Goal: Task Accomplishment & Management: Use online tool/utility

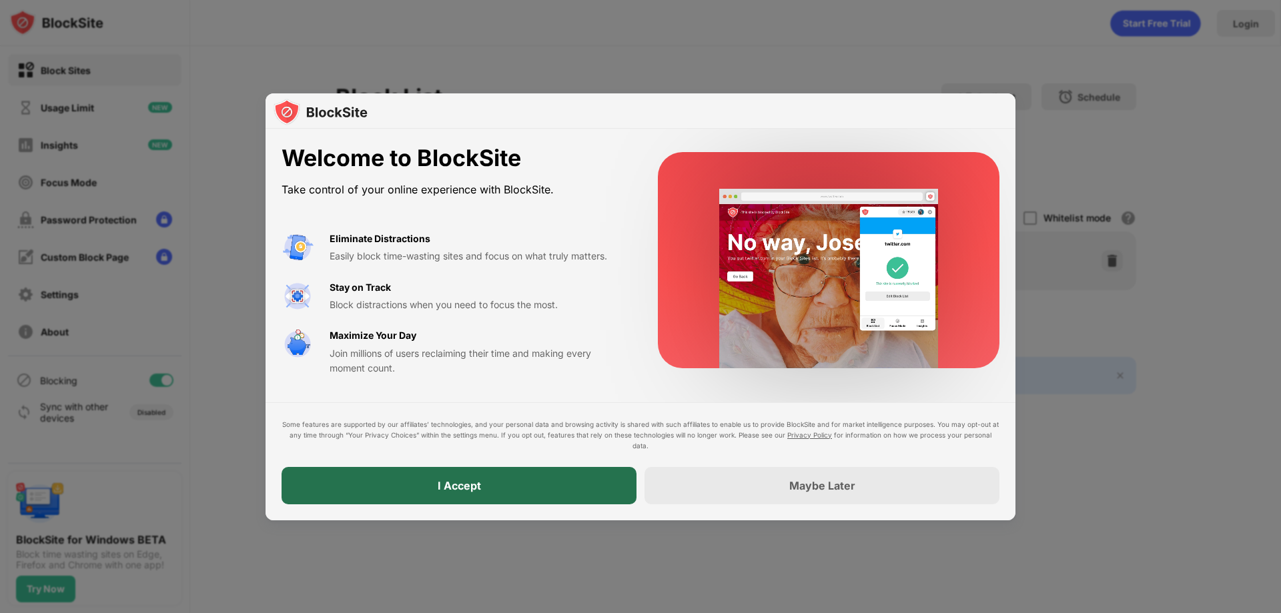
click at [563, 492] on div "I Accept" at bounding box center [459, 485] width 355 height 37
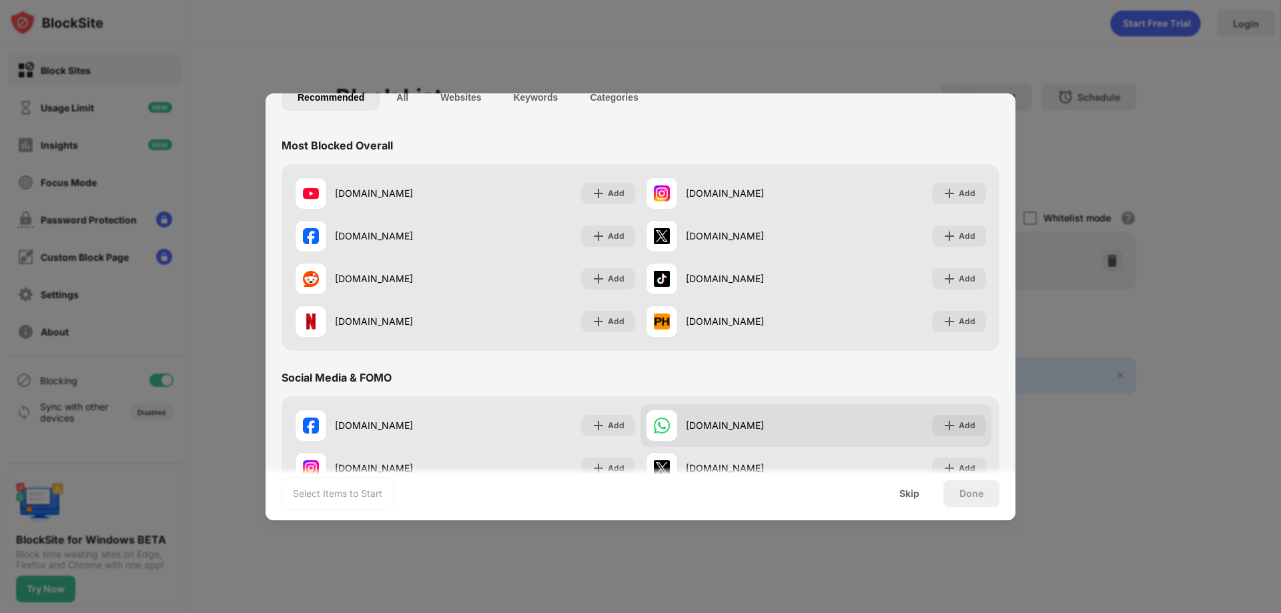
scroll to position [133, 0]
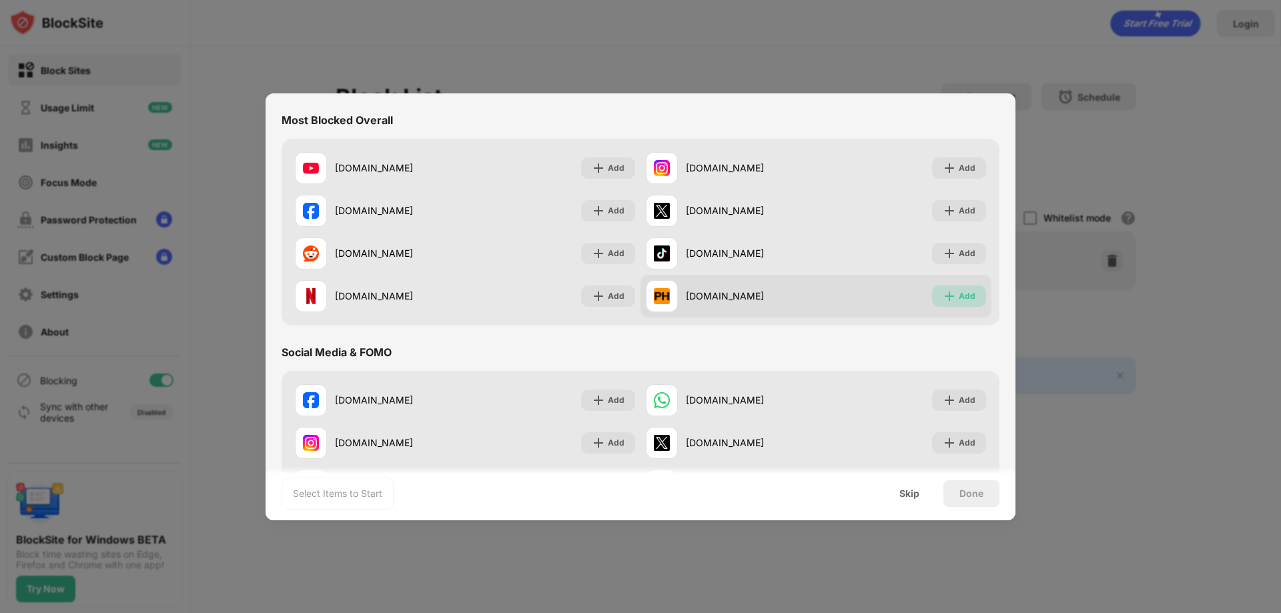
click at [959, 296] on div "Add" at bounding box center [967, 296] width 17 height 13
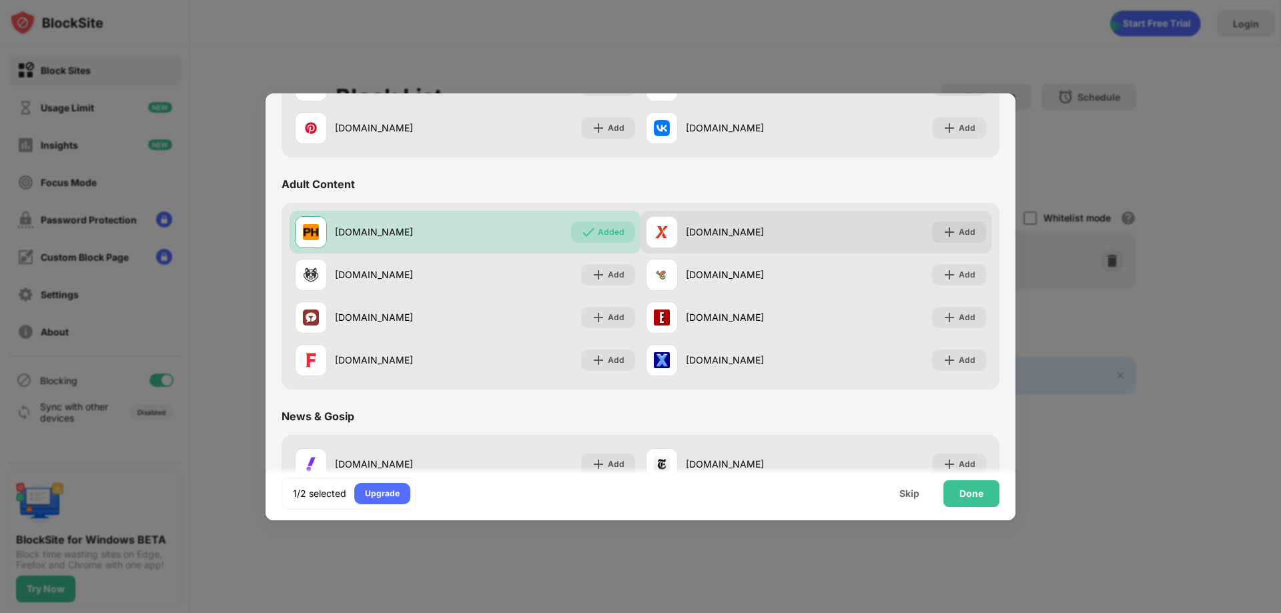
scroll to position [667, 0]
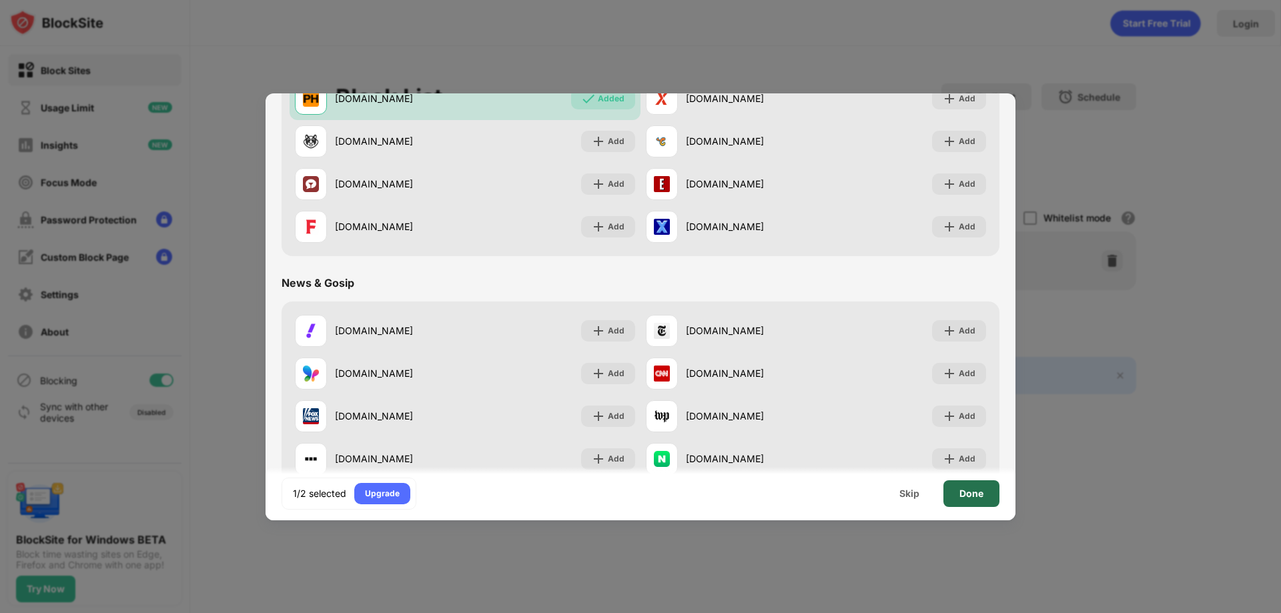
click at [979, 498] on div "Done" at bounding box center [971, 493] width 24 height 11
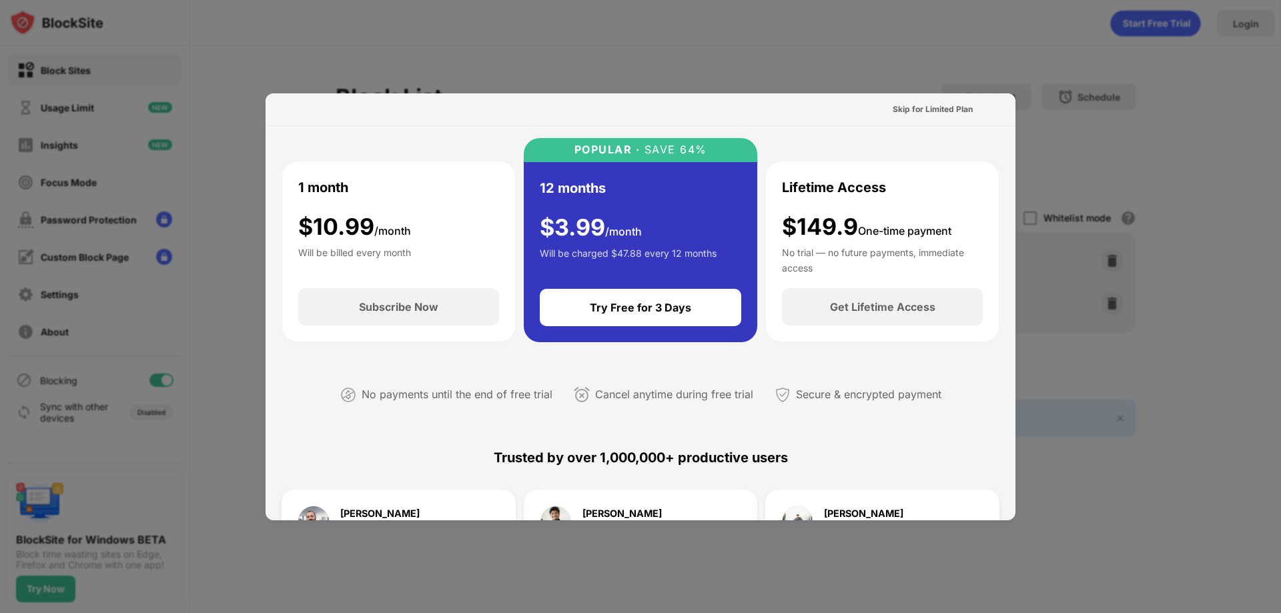
scroll to position [0, 0]
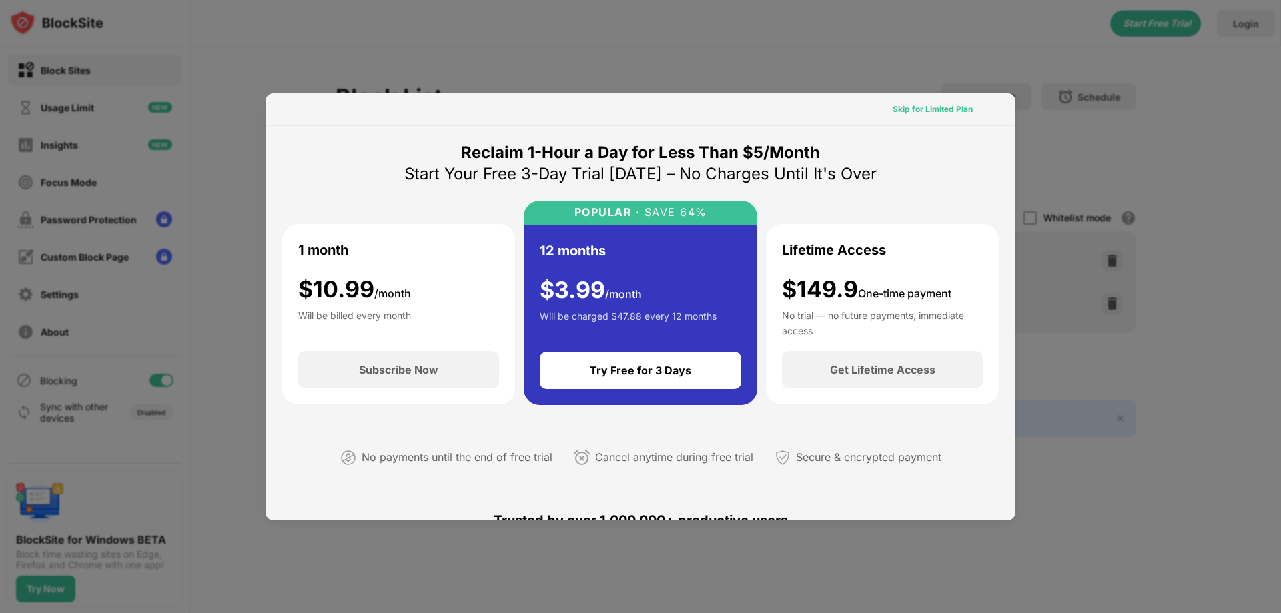
click at [940, 111] on div "Skip for Limited Plan" at bounding box center [933, 109] width 80 height 13
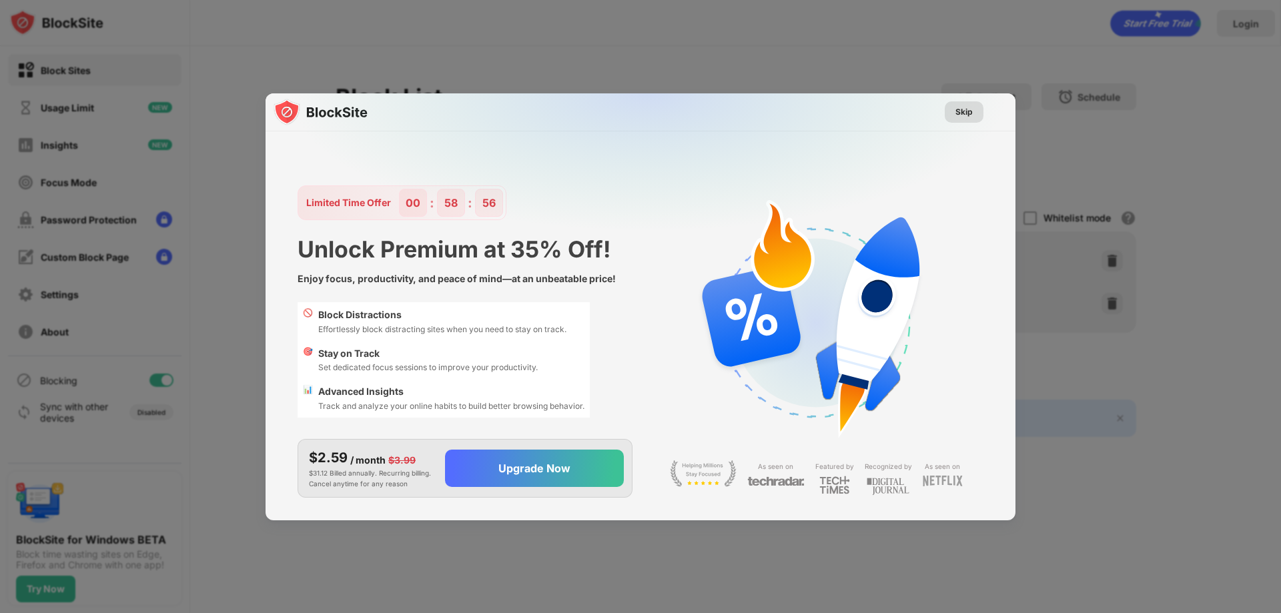
click at [968, 115] on div "Skip" at bounding box center [963, 111] width 17 height 13
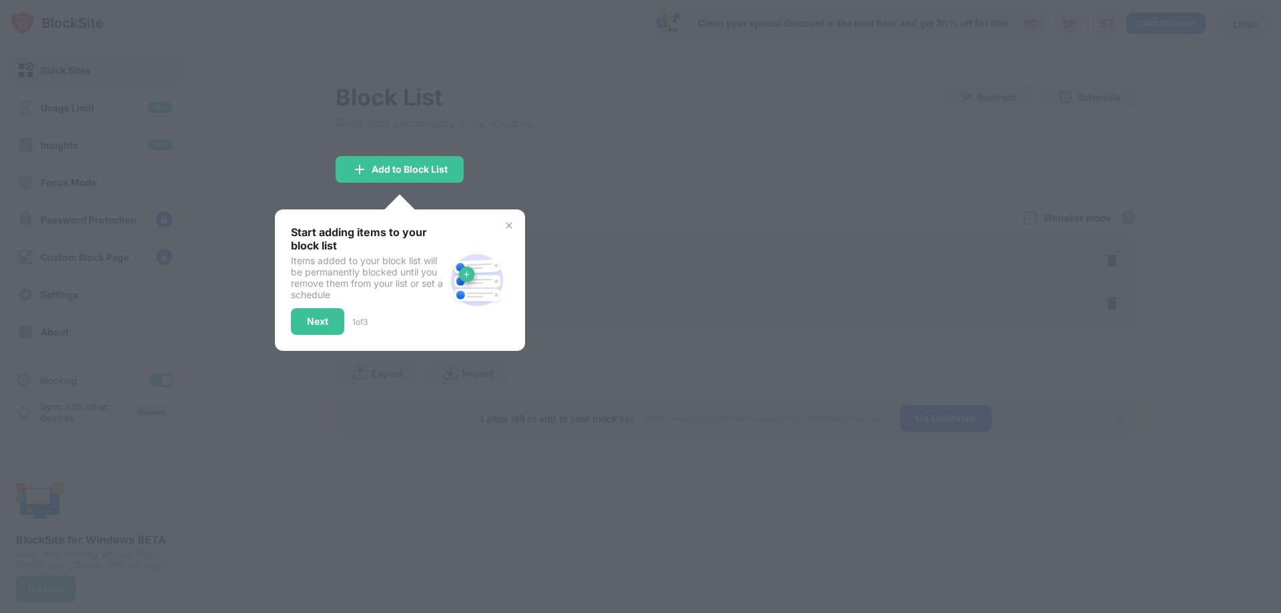
click at [506, 225] on img at bounding box center [509, 225] width 11 height 11
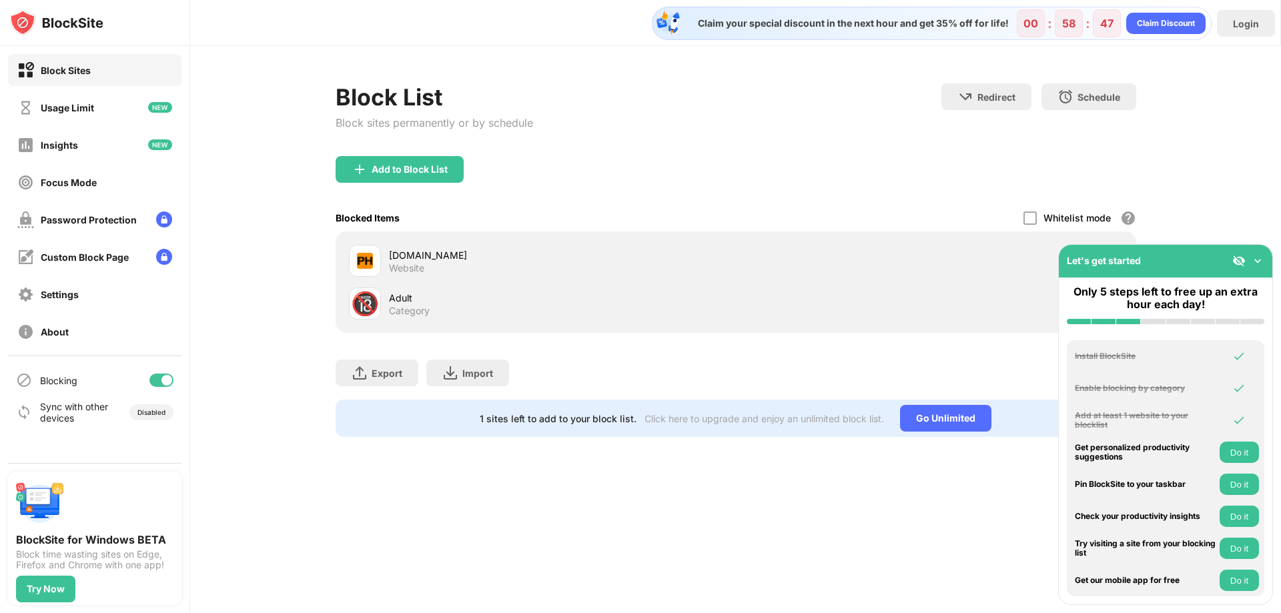
click at [1259, 260] on img at bounding box center [1257, 260] width 13 height 13
